Goal: Information Seeking & Learning: Learn about a topic

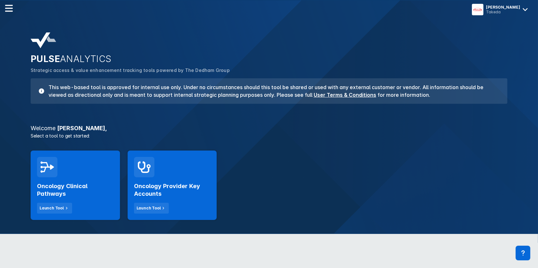
click at [96, 179] on div "Oncology Clinical Pathways Launch Tool" at bounding box center [75, 196] width 77 height 36
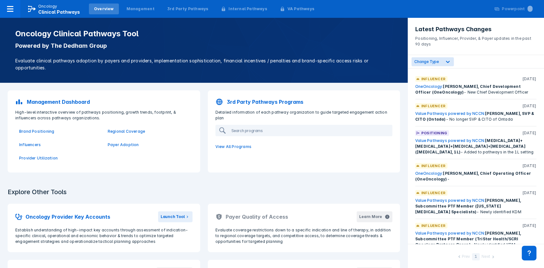
click at [241, 101] on p "3rd Party Pathways Programs" at bounding box center [265, 102] width 77 height 8
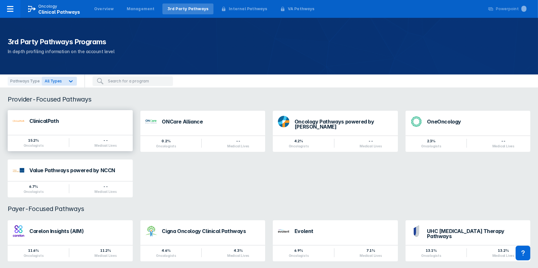
click at [54, 122] on div "ClinicalPath" at bounding box center [78, 121] width 98 height 5
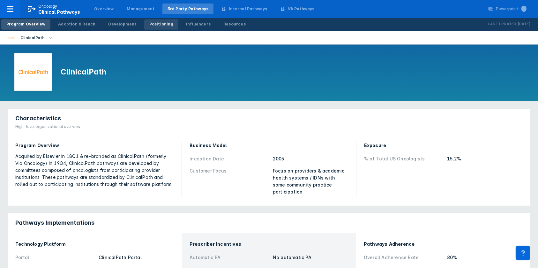
click at [160, 24] on div "Positioning" at bounding box center [161, 24] width 24 height 6
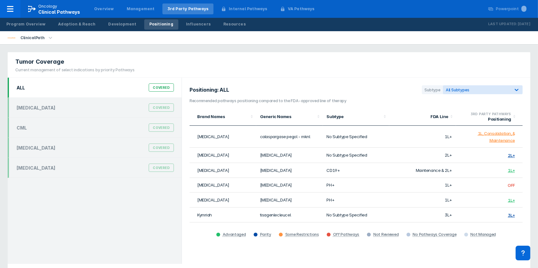
scroll to position [17, 0]
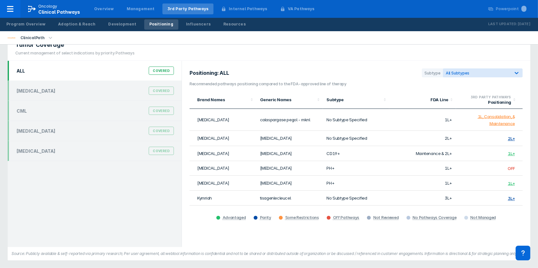
click at [162, 72] on div "Covered" at bounding box center [161, 71] width 25 height 8
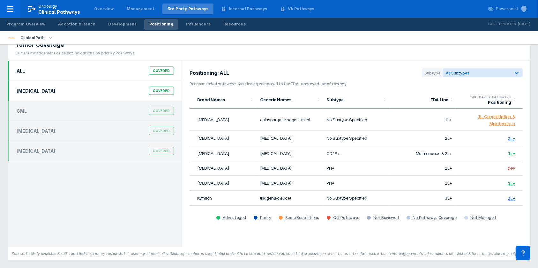
click at [52, 89] on div "[MEDICAL_DATA]" at bounding box center [36, 90] width 39 height 5
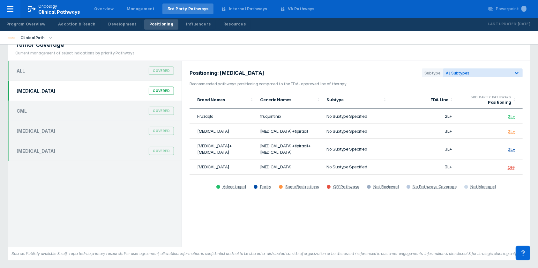
click at [414, 155] on td "3L+" at bounding box center [422, 149] width 67 height 21
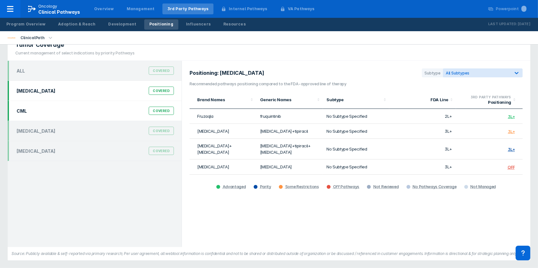
click at [163, 109] on div "Covered" at bounding box center [161, 111] width 25 height 8
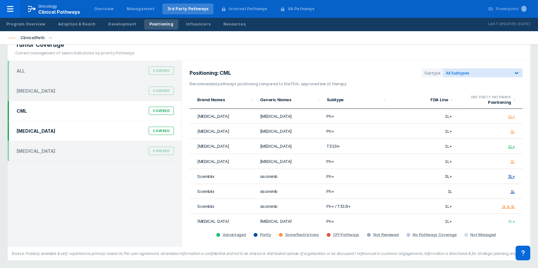
click at [170, 131] on div "Covered" at bounding box center [161, 131] width 25 height 8
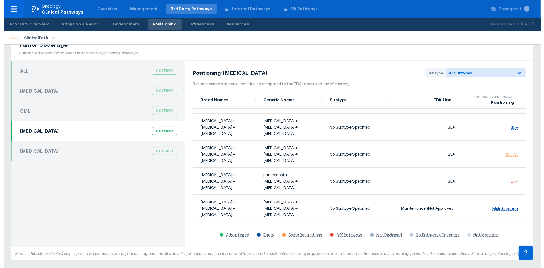
scroll to position [299, 0]
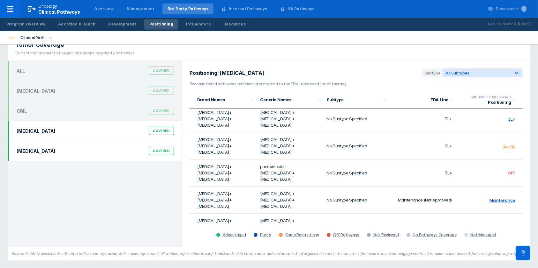
click at [158, 148] on div "Covered" at bounding box center [161, 151] width 25 height 8
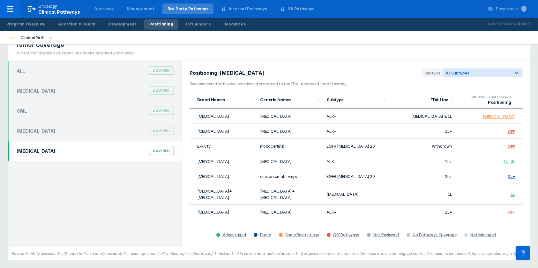
click at [48, 38] on icon "button" at bounding box center [50, 37] width 7 height 7
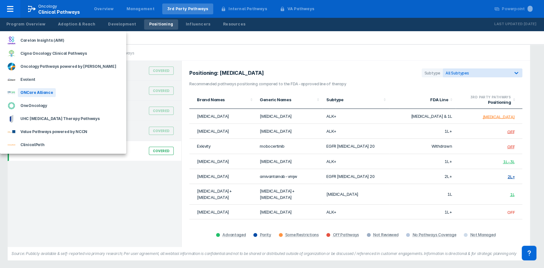
click at [34, 94] on div "ONCare Alliance" at bounding box center [37, 92] width 38 height 9
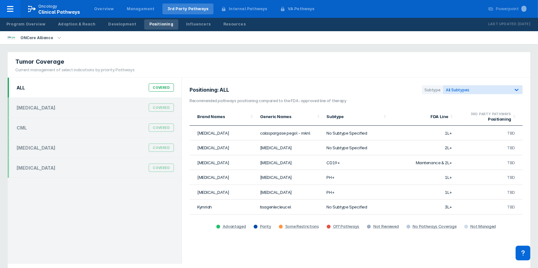
click at [154, 88] on div "Covered" at bounding box center [161, 88] width 25 height 8
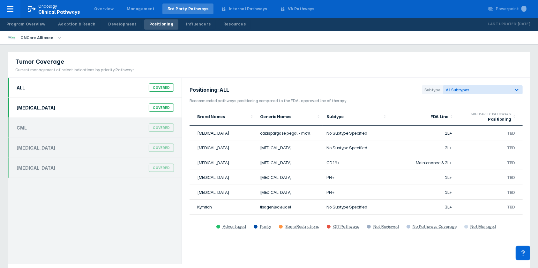
click at [51, 106] on div "[MEDICAL_DATA]" at bounding box center [36, 107] width 39 height 5
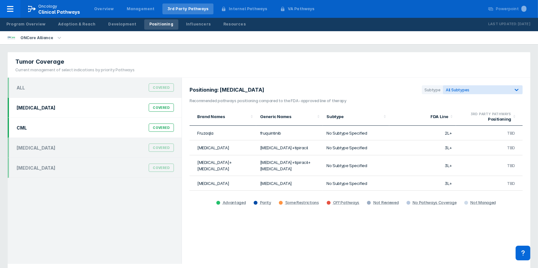
click at [157, 131] on div "Covered" at bounding box center [161, 128] width 25 height 8
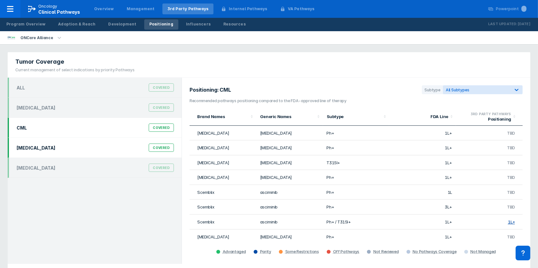
click at [161, 150] on div "Covered" at bounding box center [161, 148] width 25 height 8
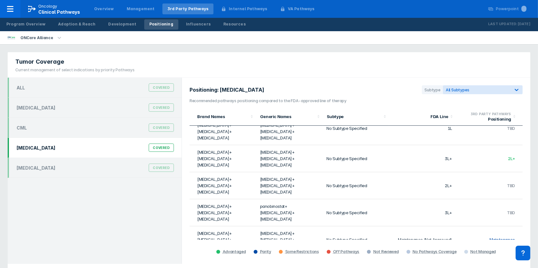
scroll to position [278, 0]
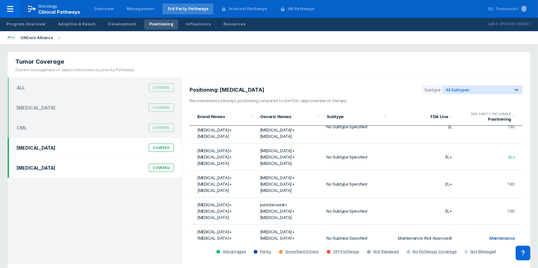
click at [163, 166] on div "Covered" at bounding box center [161, 168] width 25 height 8
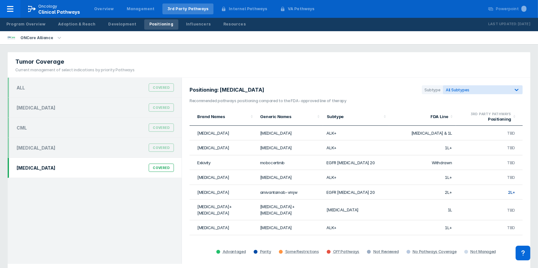
click at [59, 40] on icon "button" at bounding box center [59, 37] width 7 height 7
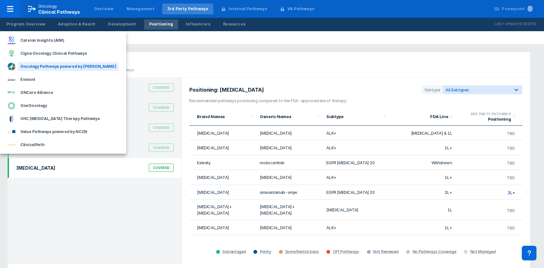
click at [50, 63] on div "Oncology Pathways powered by Dana-Farber" at bounding box center [68, 66] width 101 height 9
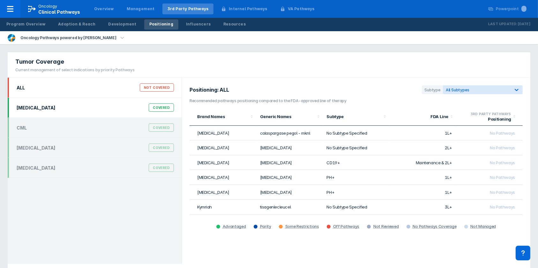
click at [157, 106] on div "Covered" at bounding box center [161, 108] width 25 height 8
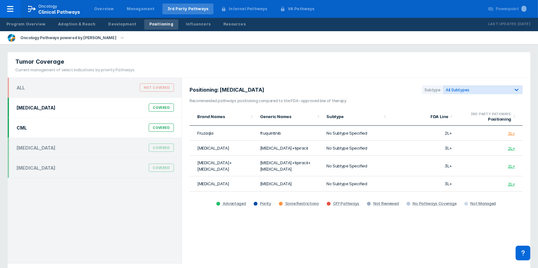
click at [161, 128] on div "Covered" at bounding box center [161, 128] width 25 height 8
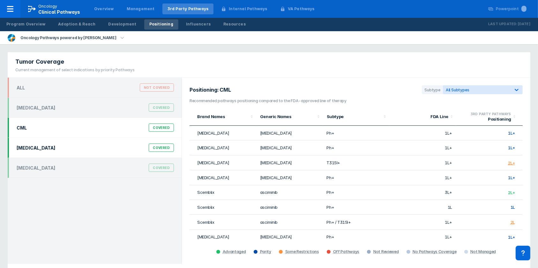
click at [153, 145] on div "Covered" at bounding box center [161, 148] width 25 height 8
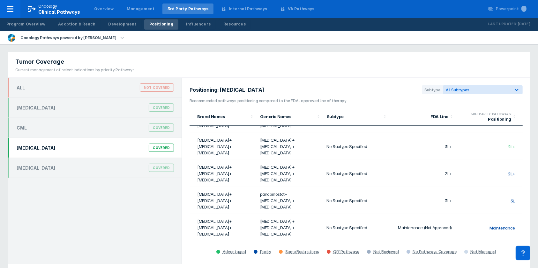
scroll to position [298, 0]
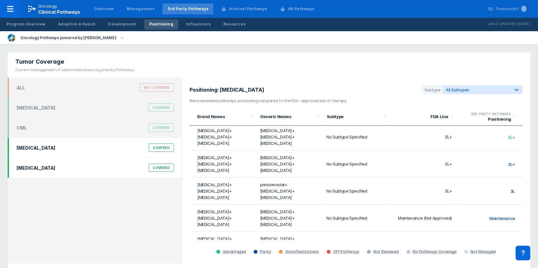
click at [154, 170] on div "Covered" at bounding box center [161, 168] width 25 height 8
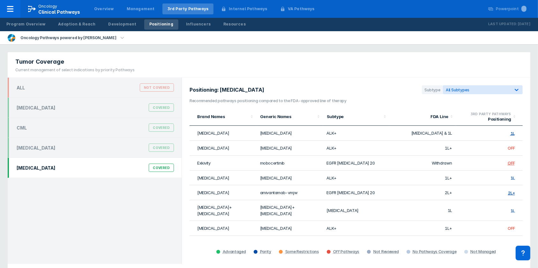
click at [119, 39] on icon "button" at bounding box center [122, 37] width 7 height 7
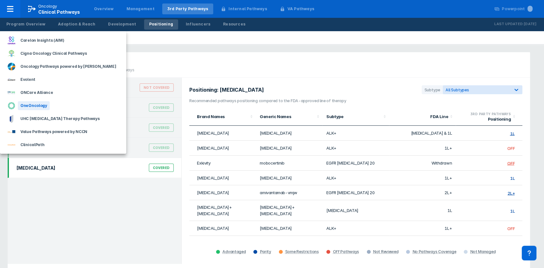
click at [34, 105] on div "OneOncology" at bounding box center [34, 105] width 32 height 9
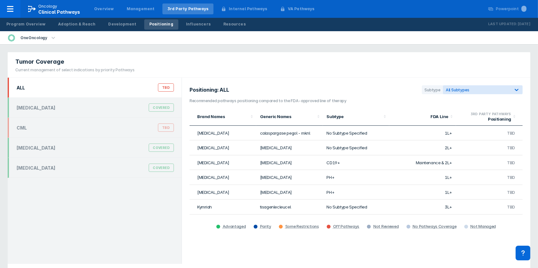
click at [166, 91] on div "TBD" at bounding box center [166, 88] width 16 height 8
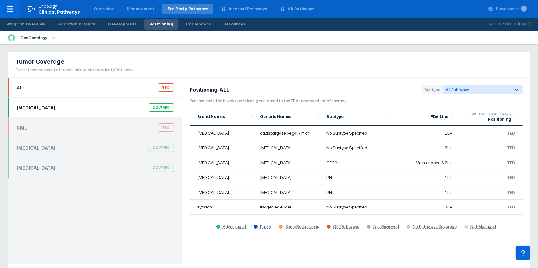
click at [168, 106] on div "Covered" at bounding box center [161, 108] width 25 height 8
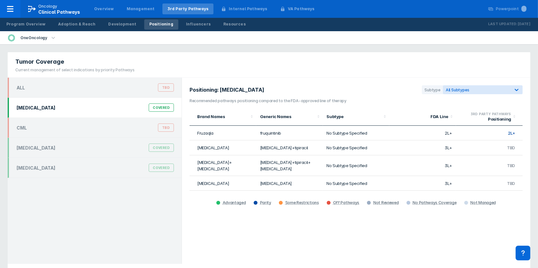
click at [444, 129] on td "2L+" at bounding box center [422, 133] width 67 height 15
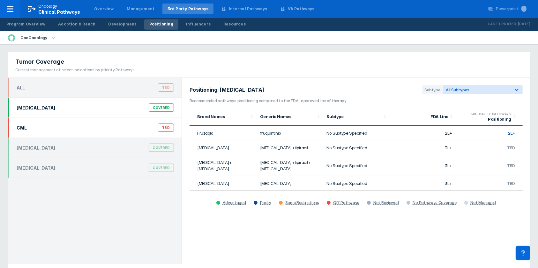
click at [166, 128] on div "TBD" at bounding box center [166, 128] width 16 height 8
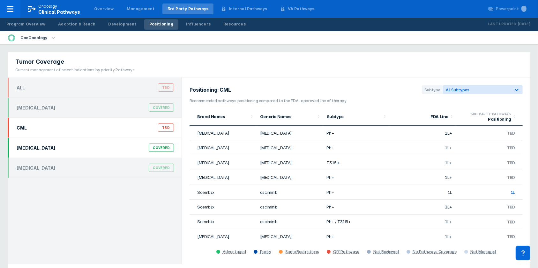
click at [168, 147] on div "Covered" at bounding box center [161, 148] width 25 height 8
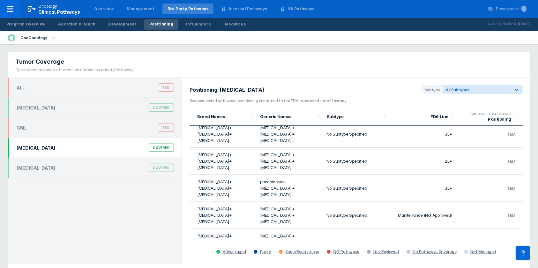
scroll to position [302, 0]
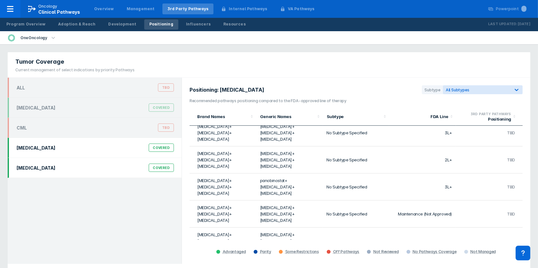
click at [160, 167] on div "Covered" at bounding box center [161, 168] width 25 height 8
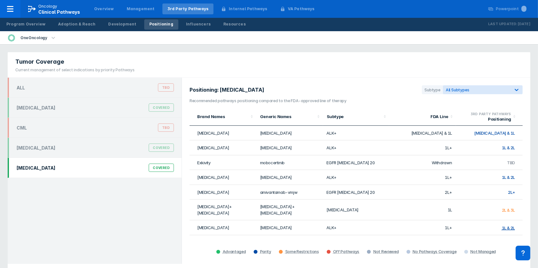
click at [52, 37] on icon "button" at bounding box center [53, 38] width 4 height 2
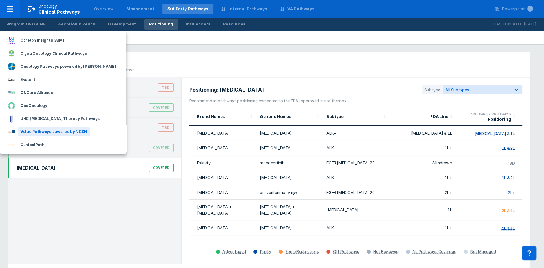
click at [48, 129] on div "Value Pathways powered by NCCN" at bounding box center [54, 132] width 72 height 9
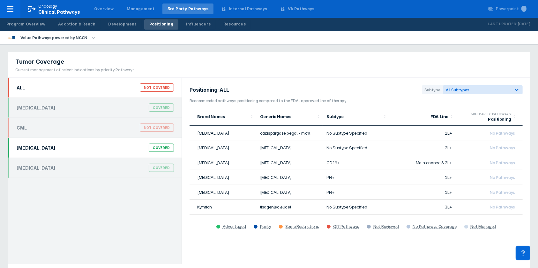
click at [158, 149] on div "Covered" at bounding box center [161, 148] width 25 height 8
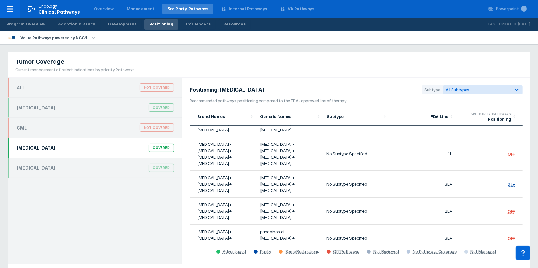
scroll to position [296, 0]
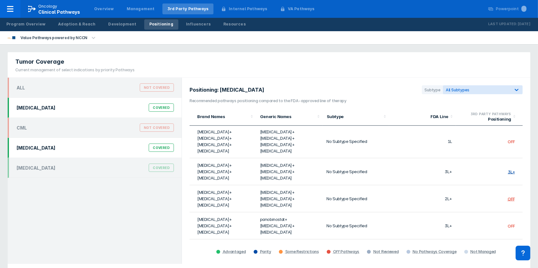
click at [171, 105] on div "Colorectal Cancer Covered" at bounding box center [95, 108] width 165 height 12
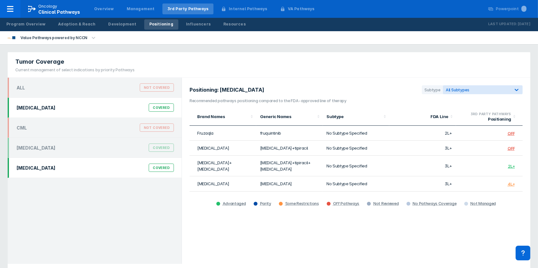
click at [166, 167] on div "Covered" at bounding box center [161, 168] width 25 height 8
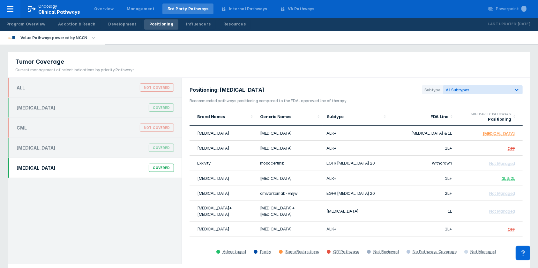
click at [91, 34] on icon "button" at bounding box center [93, 37] width 7 height 7
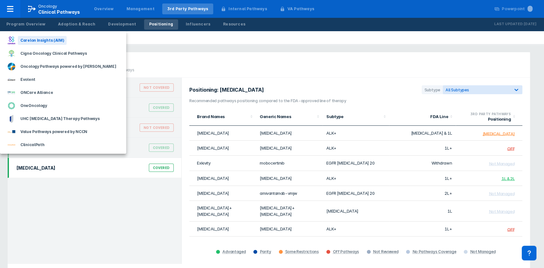
click at [48, 41] on div "Carelon Insights (AIM)" at bounding box center [42, 40] width 49 height 9
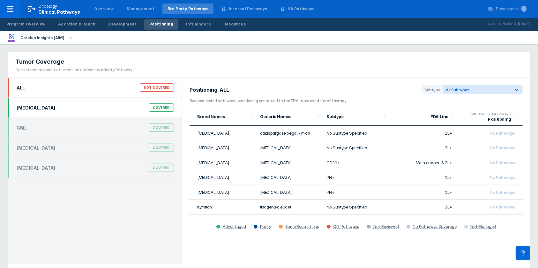
click at [161, 110] on div "Covered" at bounding box center [161, 108] width 25 height 8
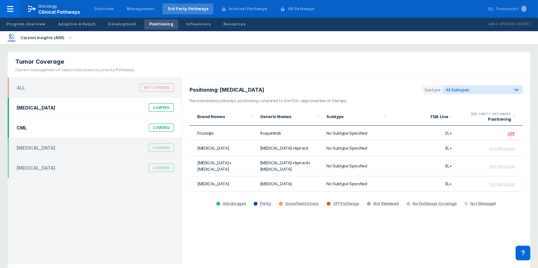
click at [166, 128] on div "Covered" at bounding box center [161, 128] width 25 height 8
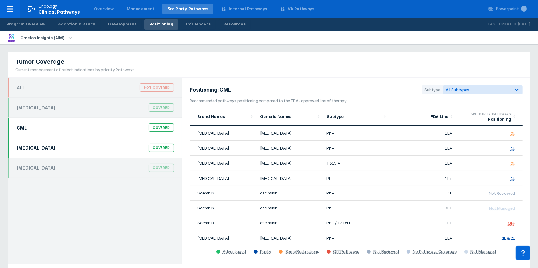
click at [165, 148] on div "Covered" at bounding box center [161, 148] width 25 height 8
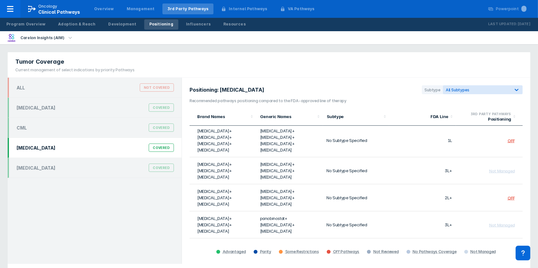
scroll to position [265, 0]
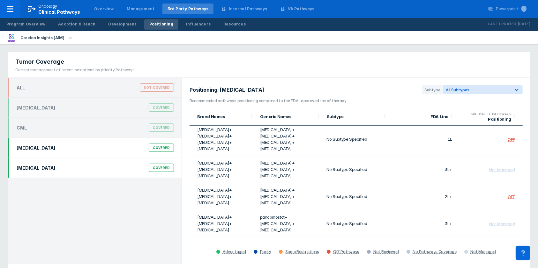
click at [163, 173] on div "NSCLC Covered" at bounding box center [95, 168] width 165 height 12
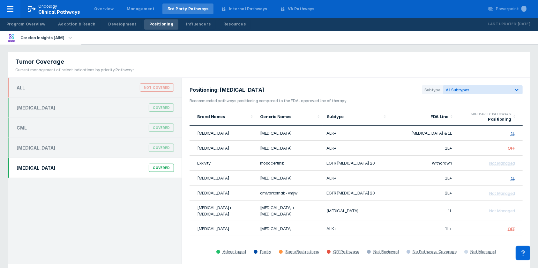
click at [69, 38] on icon "button" at bounding box center [71, 38] width 4 height 2
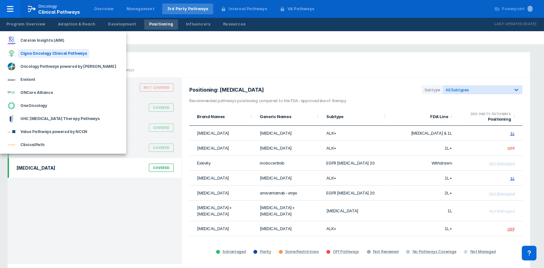
click at [35, 54] on div "Cigna Oncology Clinical Pathways" at bounding box center [53, 53] width 71 height 9
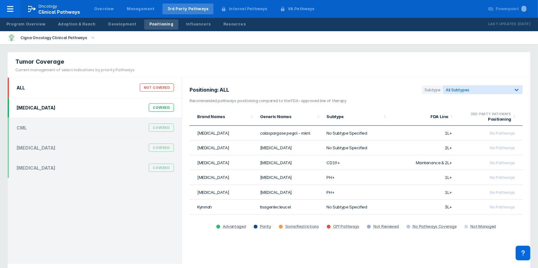
click at [172, 108] on div "Covered" at bounding box center [161, 108] width 25 height 8
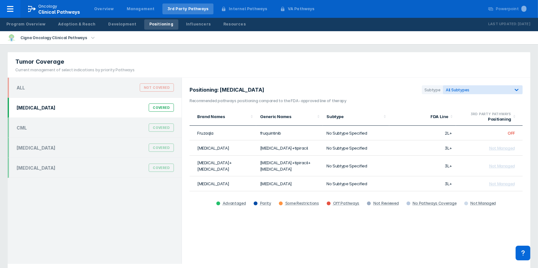
click at [173, 110] on div "Covered" at bounding box center [161, 108] width 25 height 8
click at [89, 39] on icon "button" at bounding box center [92, 37] width 7 height 7
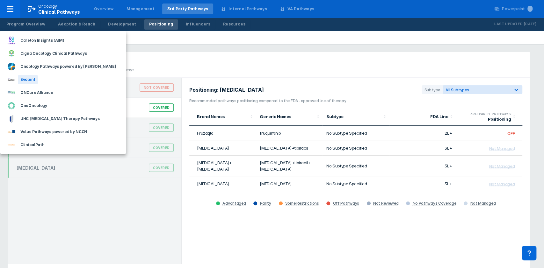
click at [39, 81] on div "Evolent" at bounding box center [63, 79] width 126 height 13
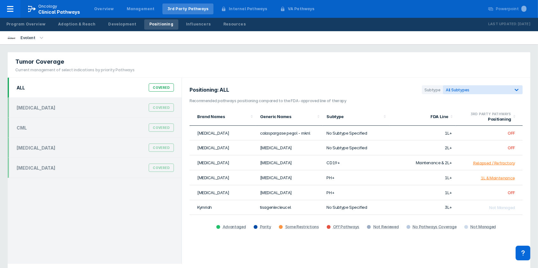
click at [160, 90] on div "Covered" at bounding box center [161, 88] width 25 height 8
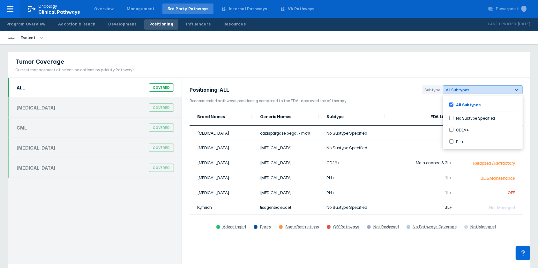
click at [520, 92] on div at bounding box center [515, 89] width 11 height 11
click at [451, 142] on input "PH+" at bounding box center [451, 142] width 4 height 4
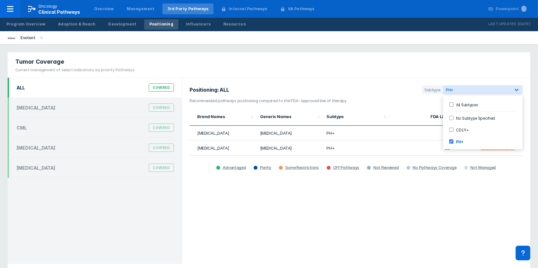
click at [365, 245] on div "Positioning: ALL Subtype option PH+, selected. 4 results available. Use Up and …" at bounding box center [356, 171] width 348 height 187
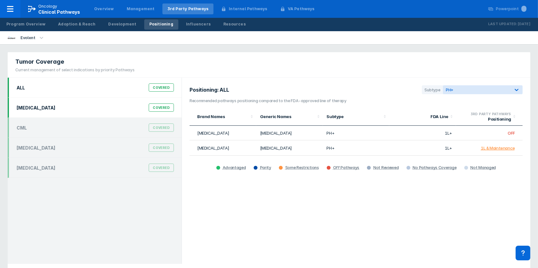
click at [164, 107] on div "Covered" at bounding box center [161, 108] width 25 height 8
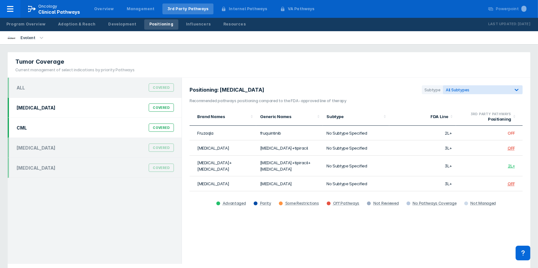
click at [163, 128] on div "Covered" at bounding box center [161, 128] width 25 height 8
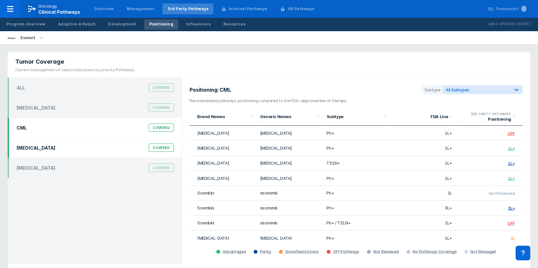
click at [156, 146] on div "Covered" at bounding box center [161, 148] width 25 height 8
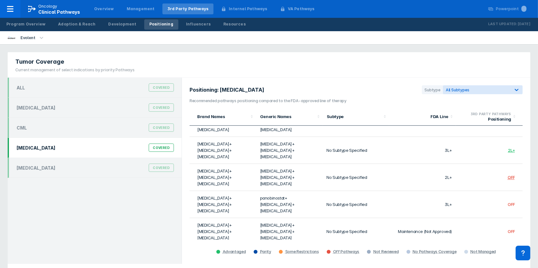
scroll to position [301, 0]
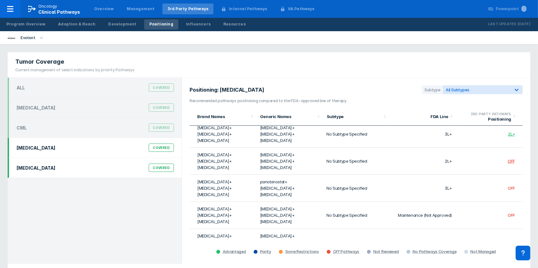
click at [168, 168] on div "Covered" at bounding box center [161, 168] width 25 height 8
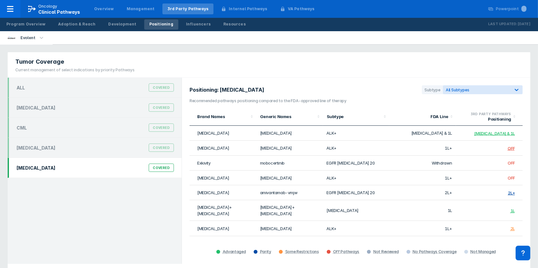
click at [39, 38] on icon "button" at bounding box center [41, 37] width 7 height 7
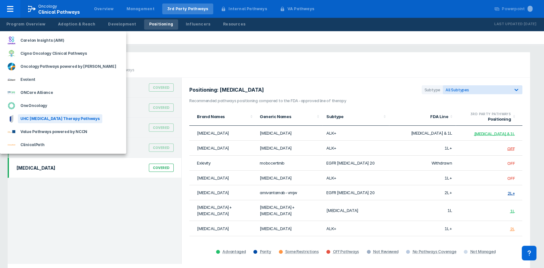
click at [41, 119] on div "UHC Cancer Therapy Pathways" at bounding box center [60, 118] width 84 height 9
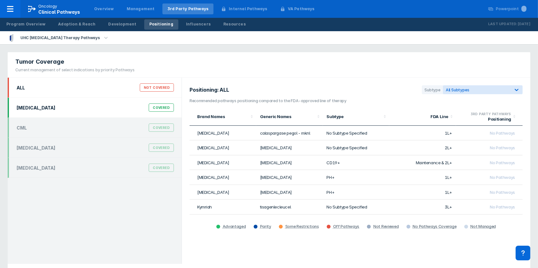
click at [154, 104] on div "Covered" at bounding box center [161, 108] width 25 height 8
